Goal: Information Seeking & Learning: Find specific fact

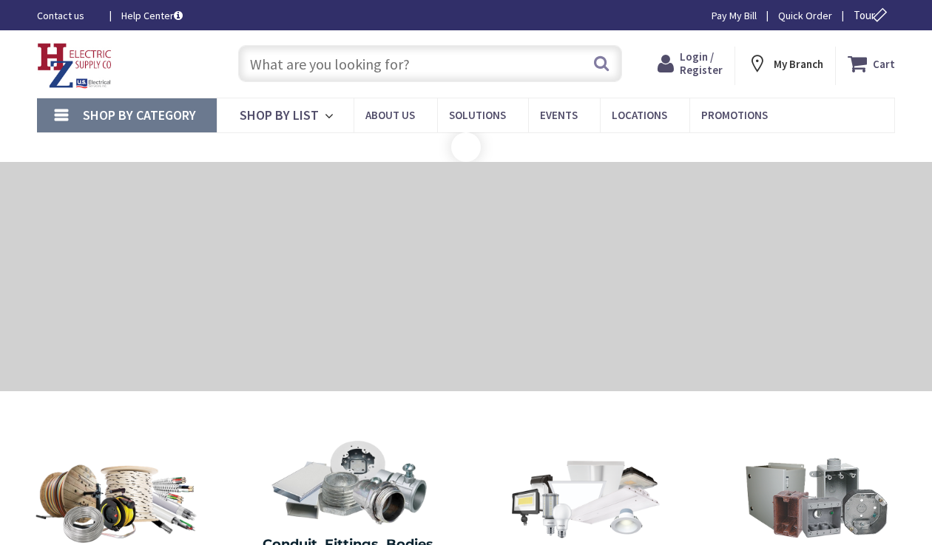
click at [450, 67] on input "text" at bounding box center [430, 63] width 384 height 37
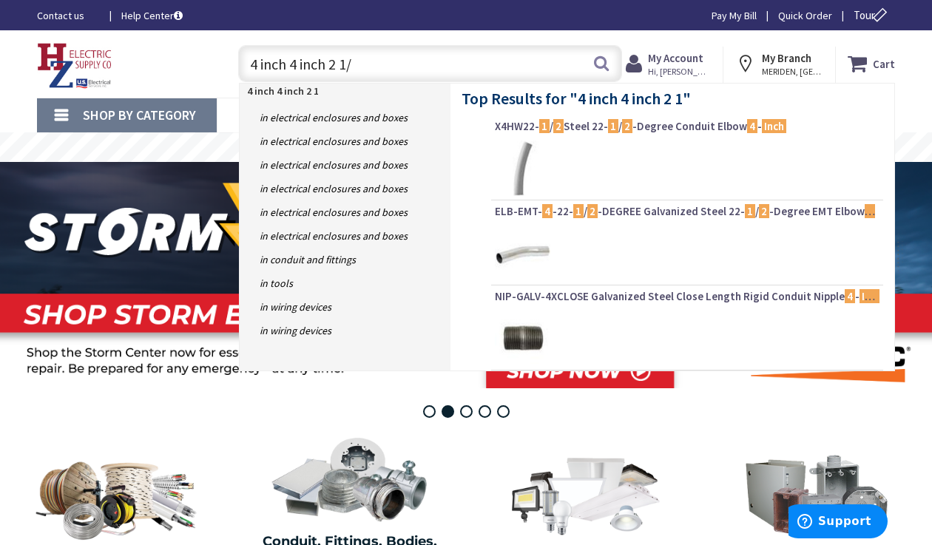
type input "4 inch 4 inch 2 1/4"
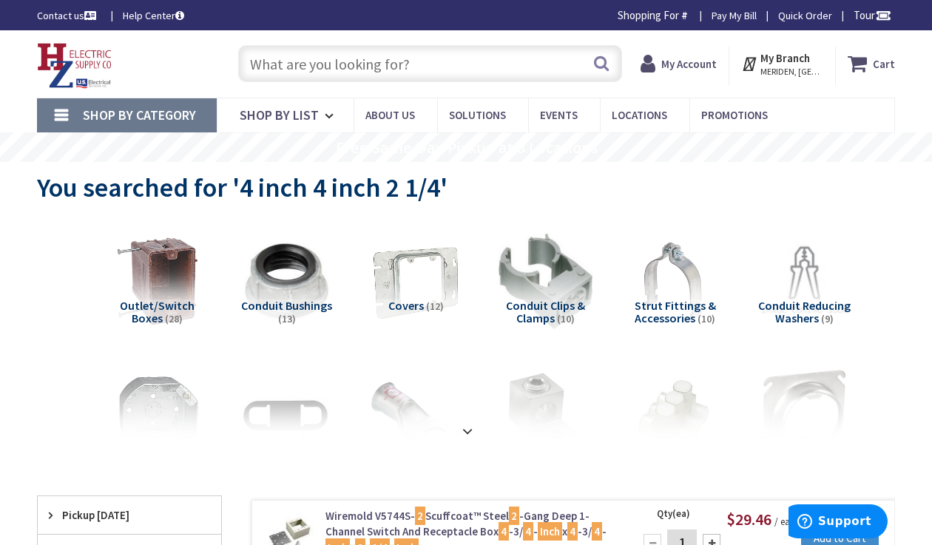
click at [402, 61] on input "text" at bounding box center [430, 63] width 384 height 37
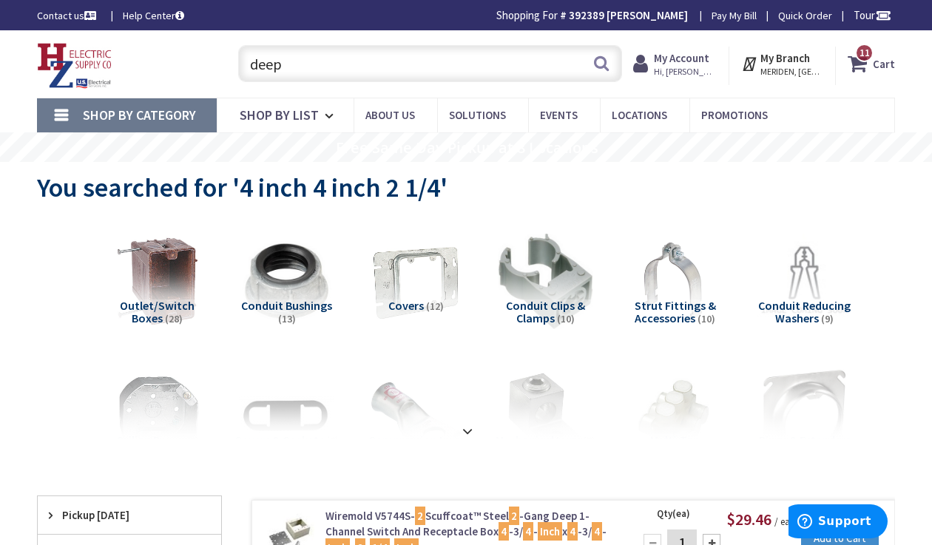
click at [445, 64] on input "deep" at bounding box center [430, 63] width 384 height 37
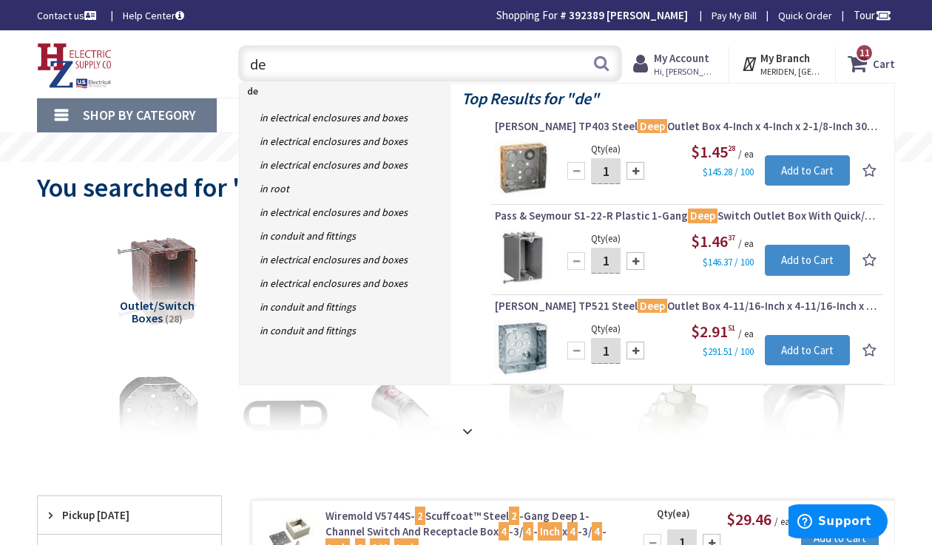
type input "d"
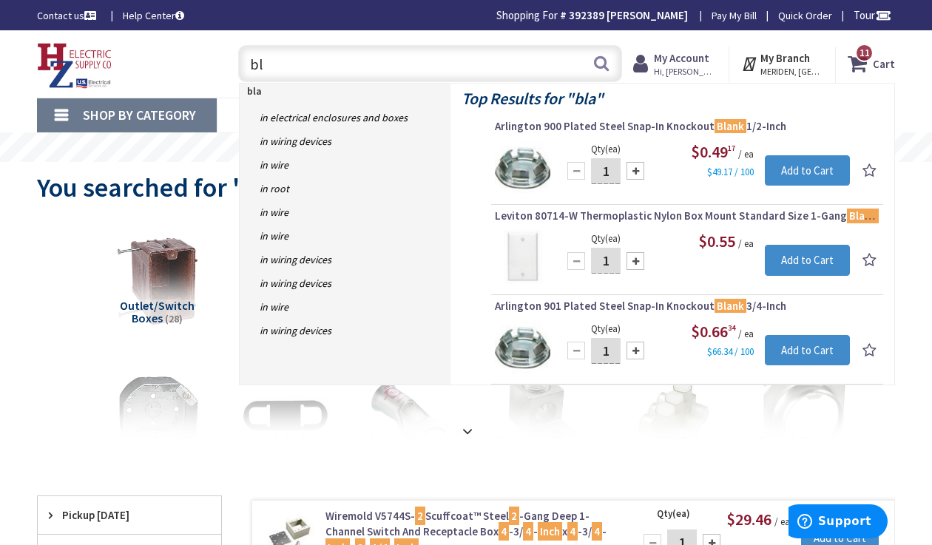
type input "b"
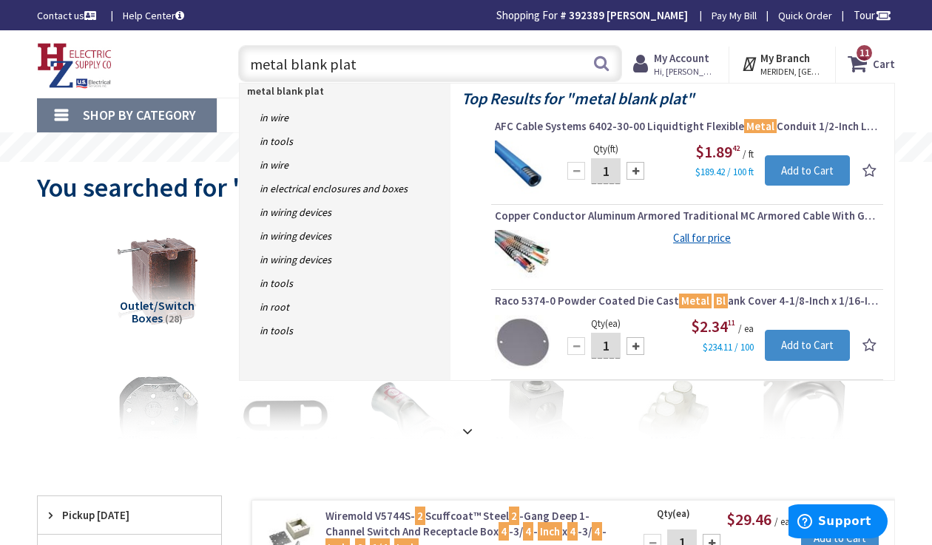
type input "metal blank plate"
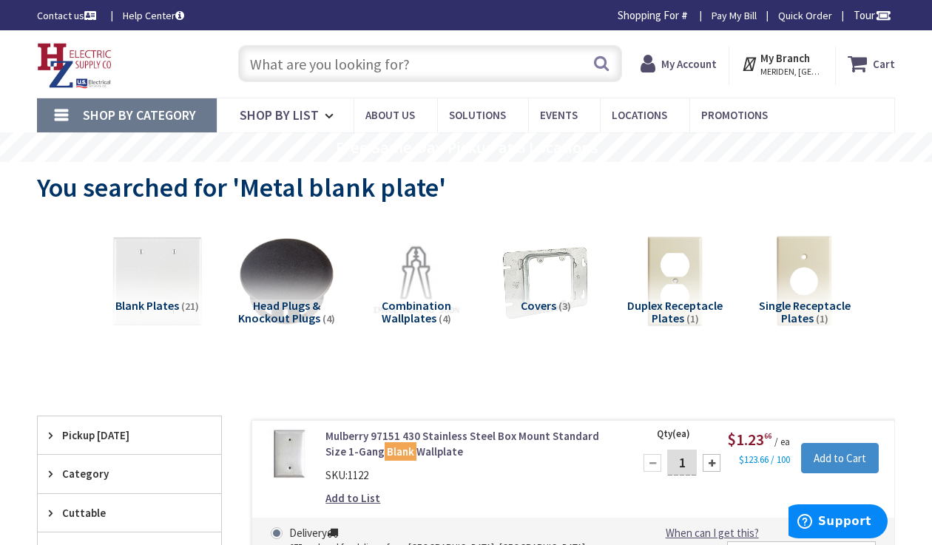
click at [303, 65] on input "text" at bounding box center [430, 63] width 384 height 37
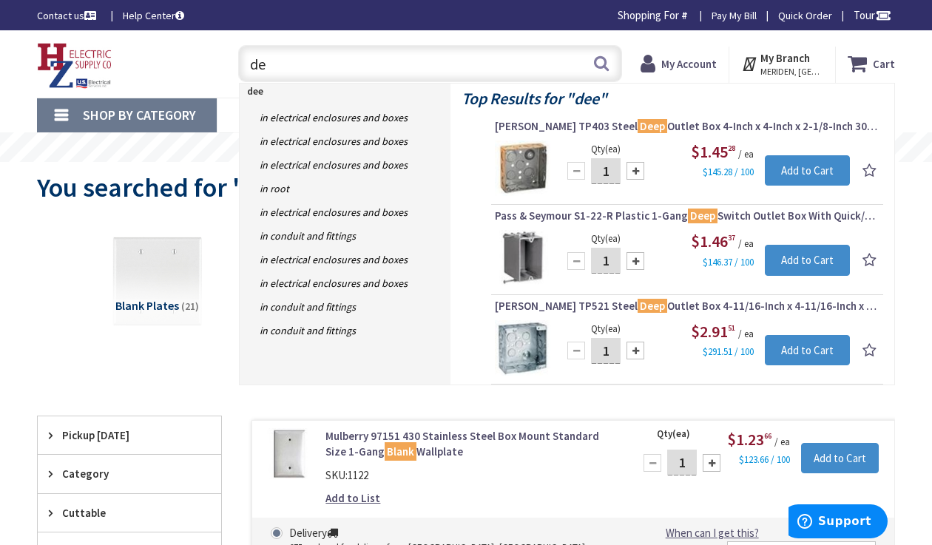
type input "d"
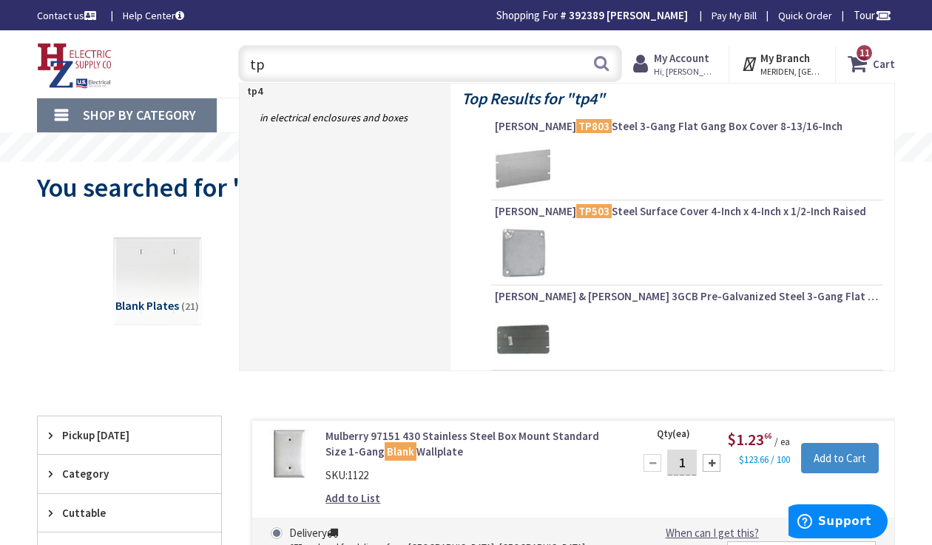
type input "t"
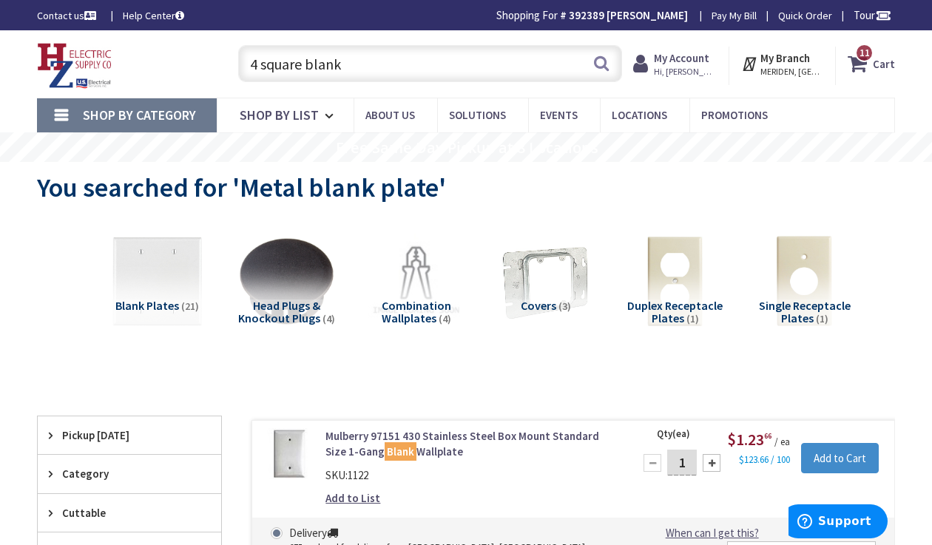
click at [454, 62] on input "4 square blank" at bounding box center [430, 63] width 384 height 37
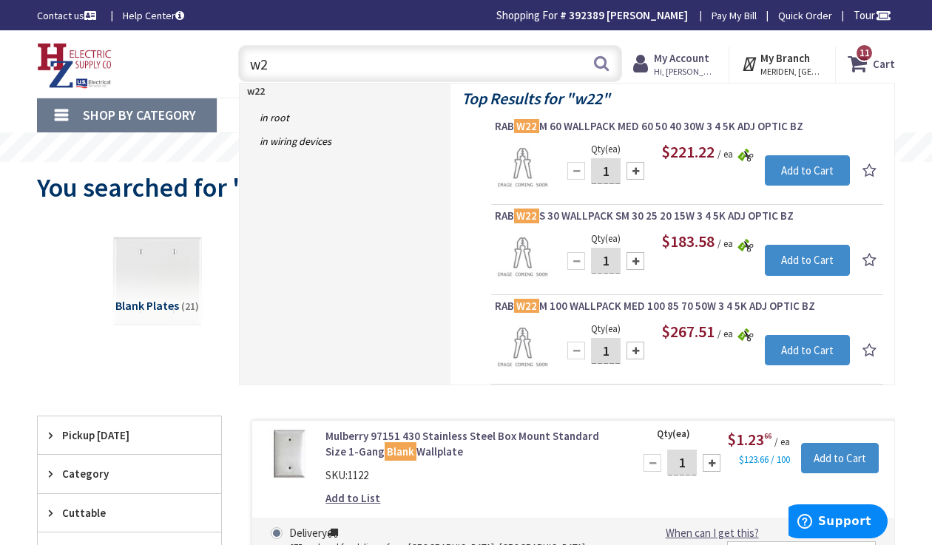
type input "w"
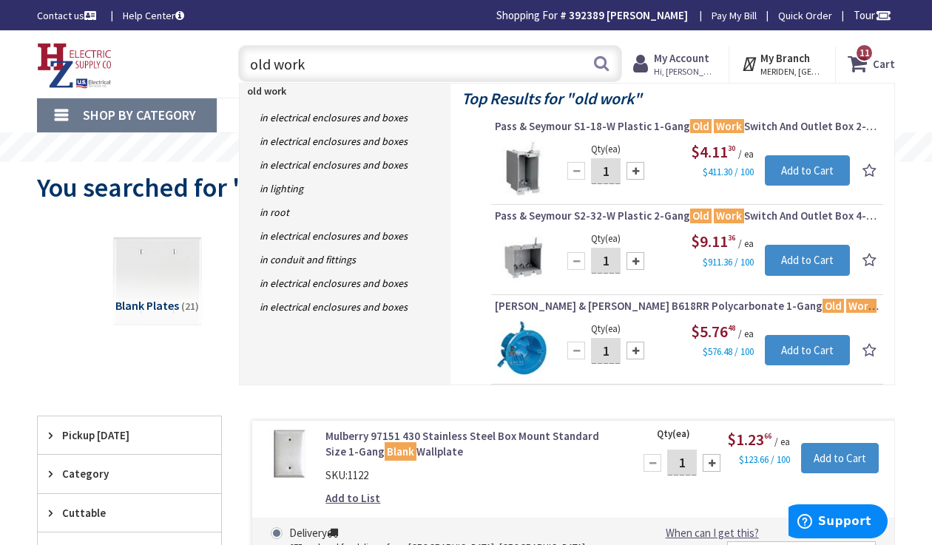
click at [472, 56] on input "old work" at bounding box center [430, 63] width 384 height 37
type input "o"
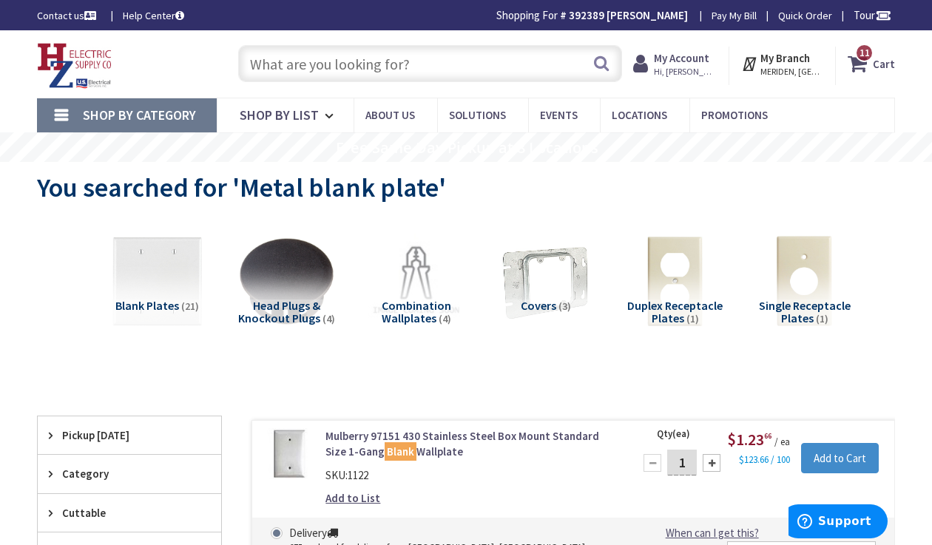
type input "2"
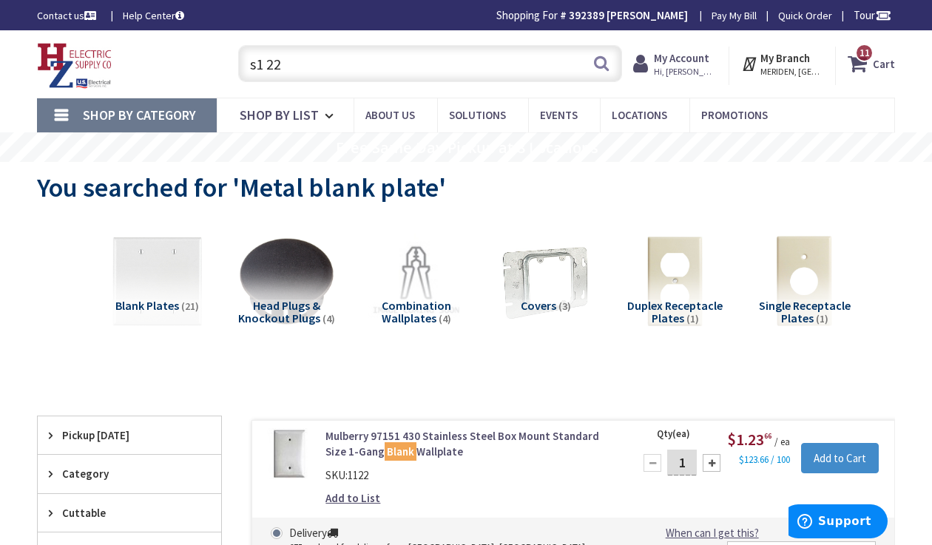
click at [386, 67] on input "s1 22" at bounding box center [430, 63] width 384 height 37
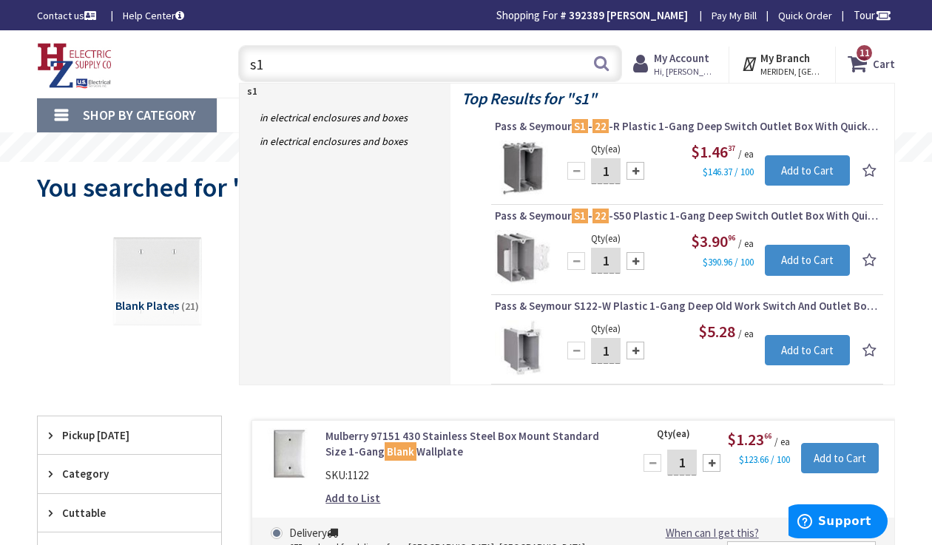
type input "s"
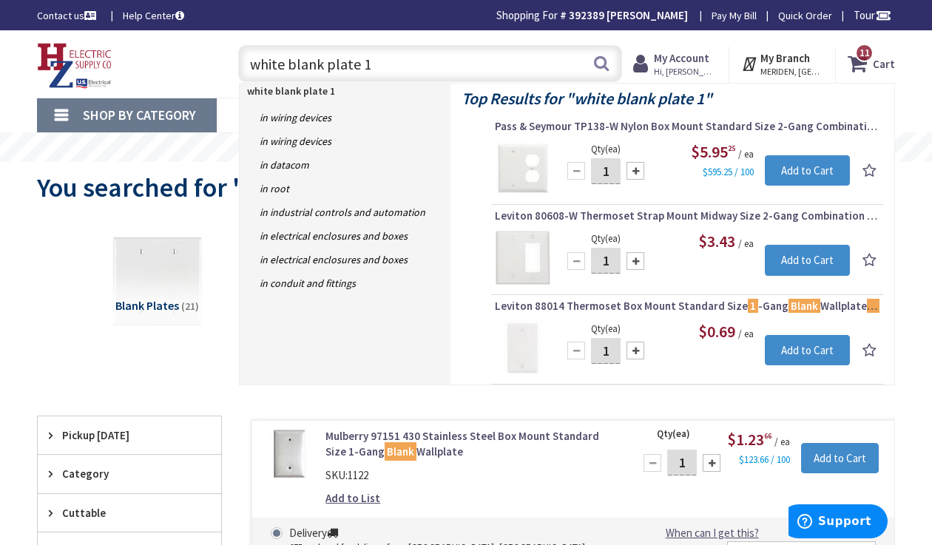
type input "white blank plate 1"
